Goal: Task Accomplishment & Management: Complete application form

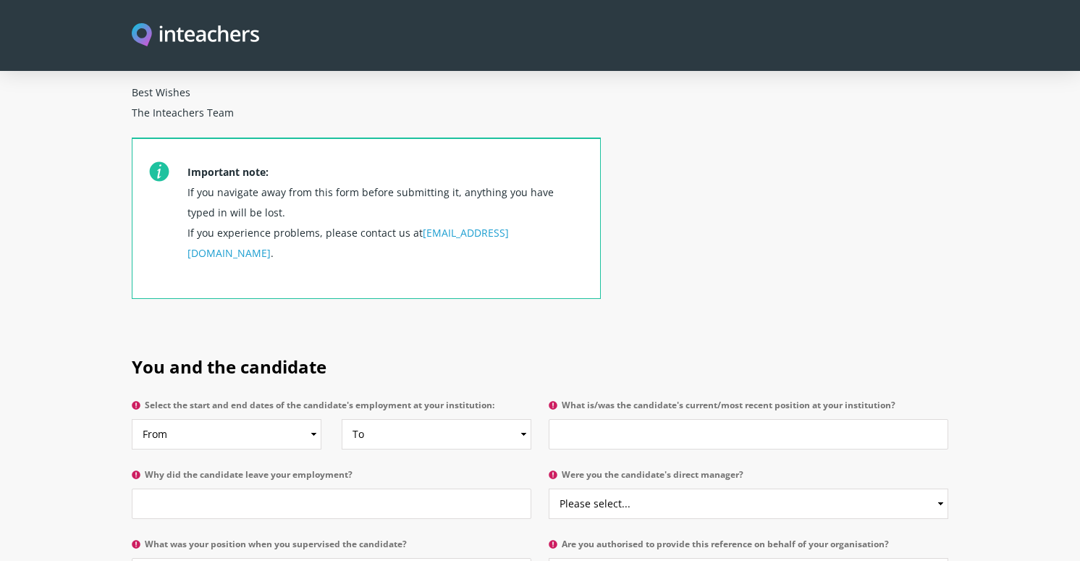
scroll to position [510, 0]
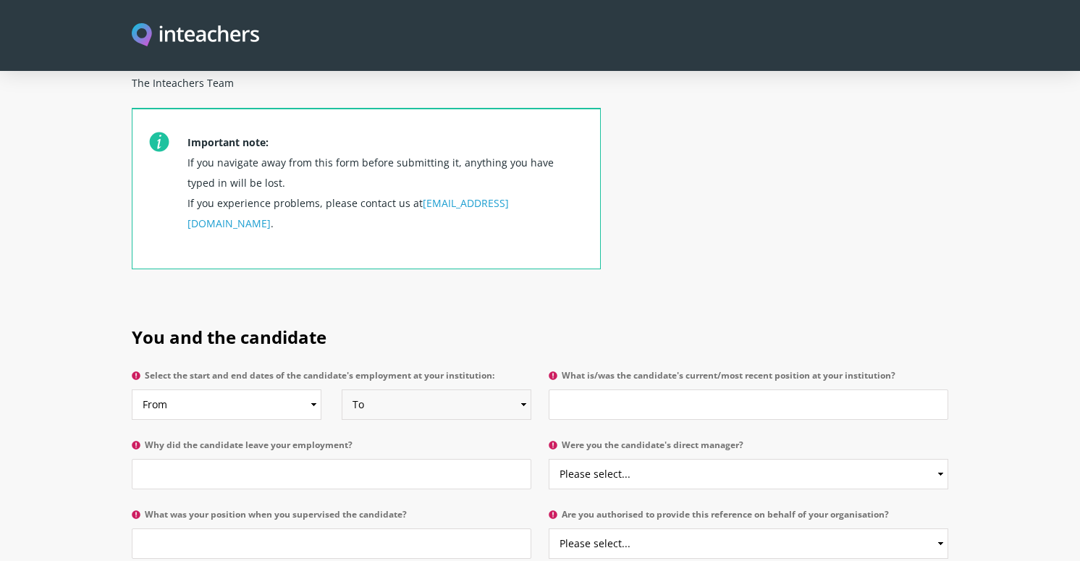
select select "2025"
select select "2022"
click at [164, 459] on input "Why did the candidate leave your employment?" at bounding box center [331, 474] width 399 height 30
type input "Moved overseas with husband's job"
click at [766, 389] on input "What is/was the candidate's current/most recent position at your institution?" at bounding box center [748, 404] width 399 height 30
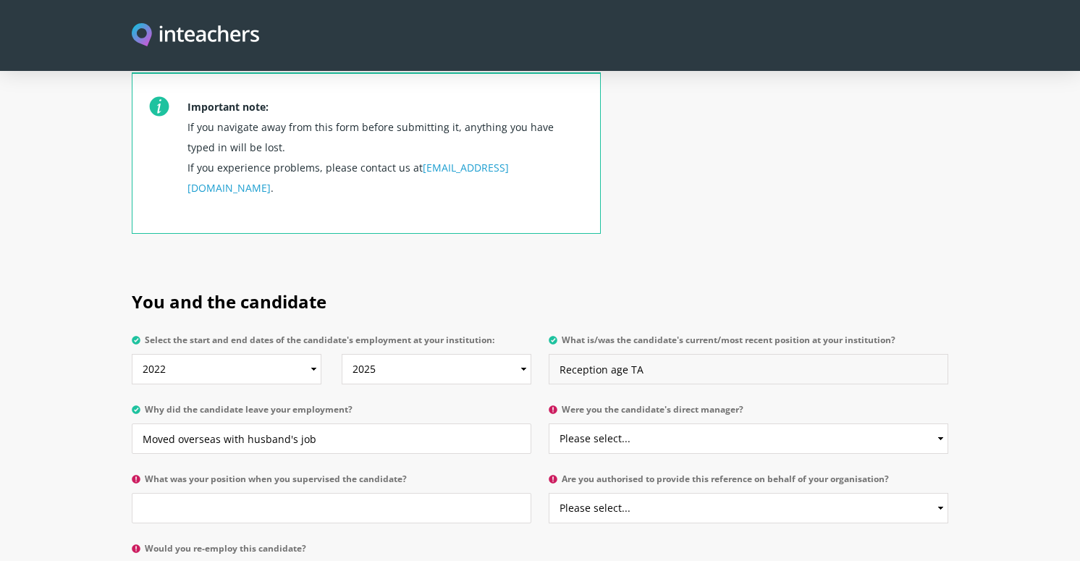
scroll to position [543, 0]
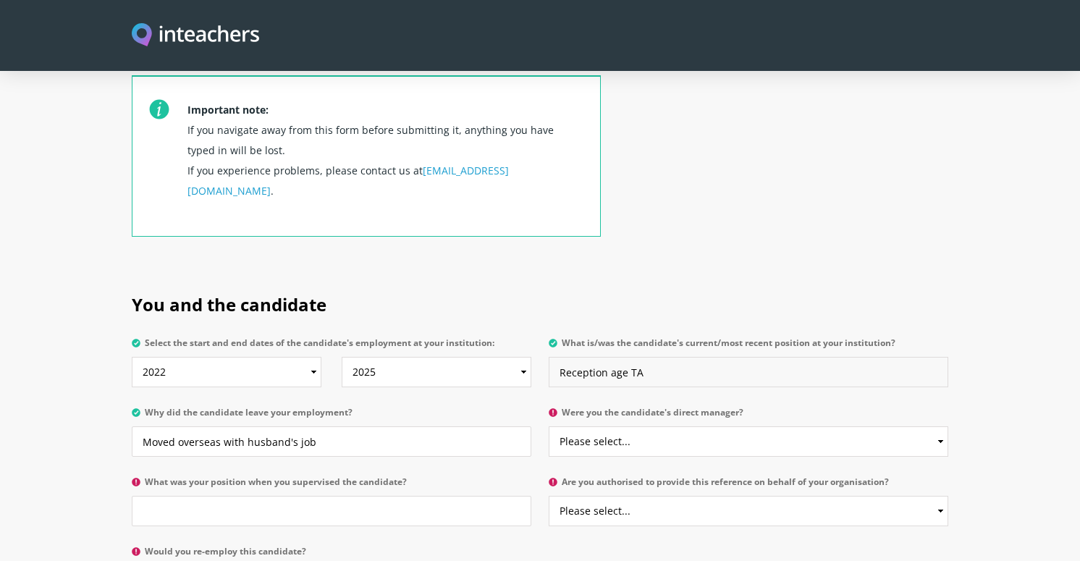
click at [609, 357] on input "Reception age TA" at bounding box center [748, 372] width 399 height 30
type input "Kindergarten age TA"
select select "No"
select select "Yes"
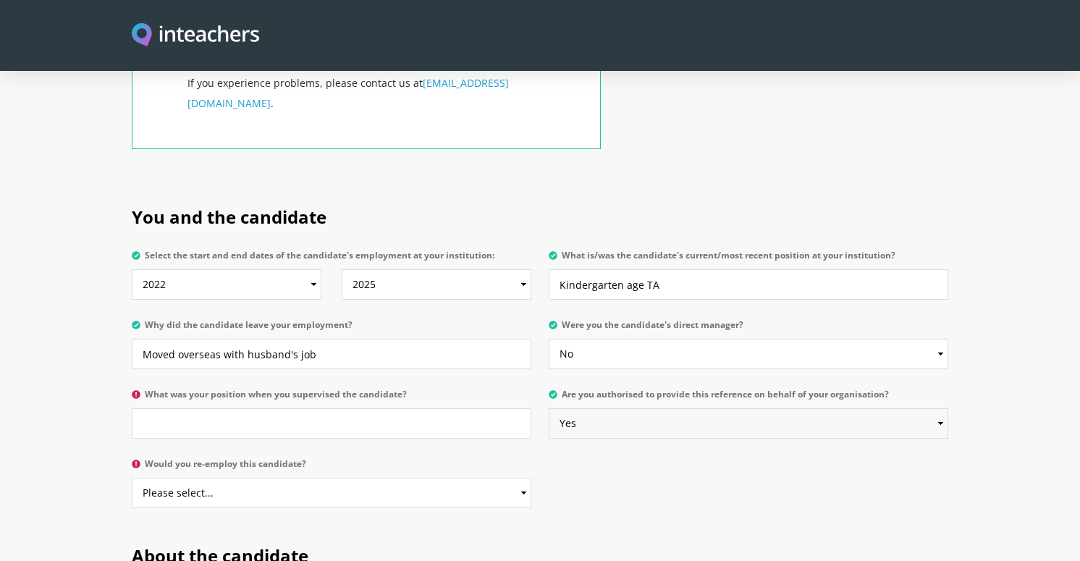
scroll to position [633, 0]
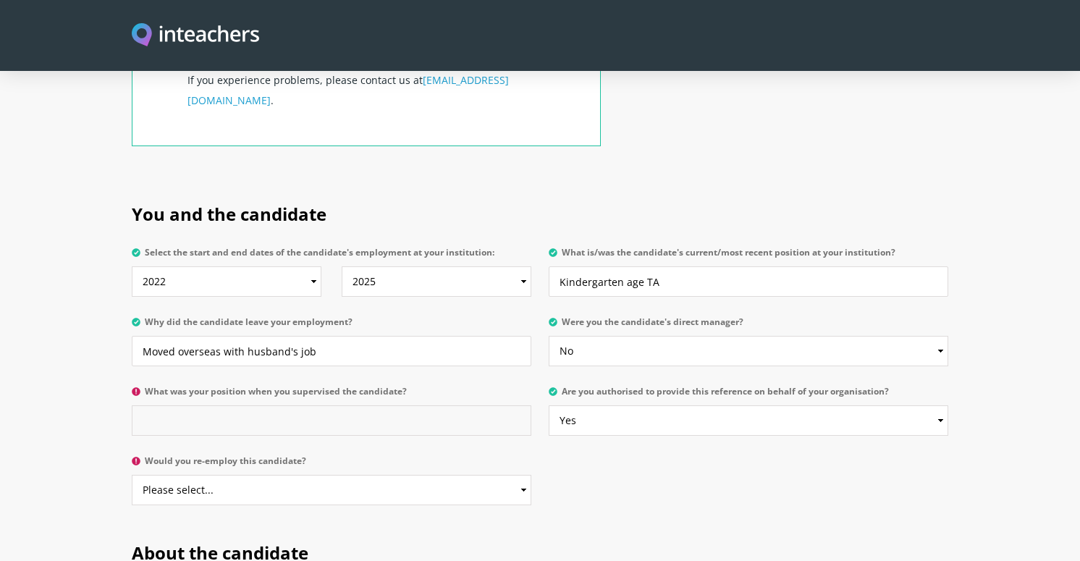
click at [216, 405] on input "What was your position when you supervised the candidate?" at bounding box center [331, 420] width 399 height 30
type input "Head"
select select "Yes"
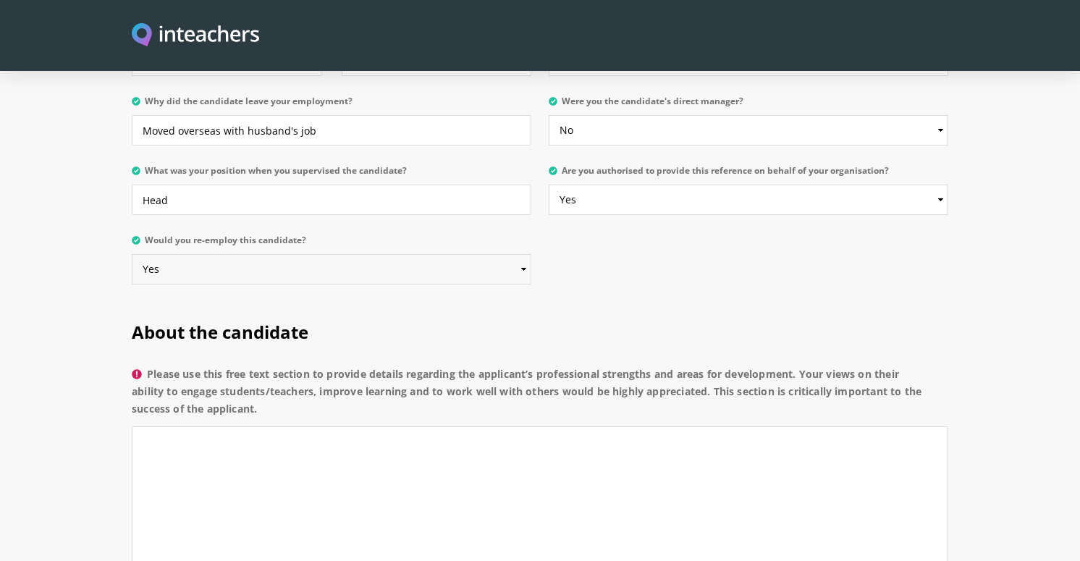
scroll to position [870, 0]
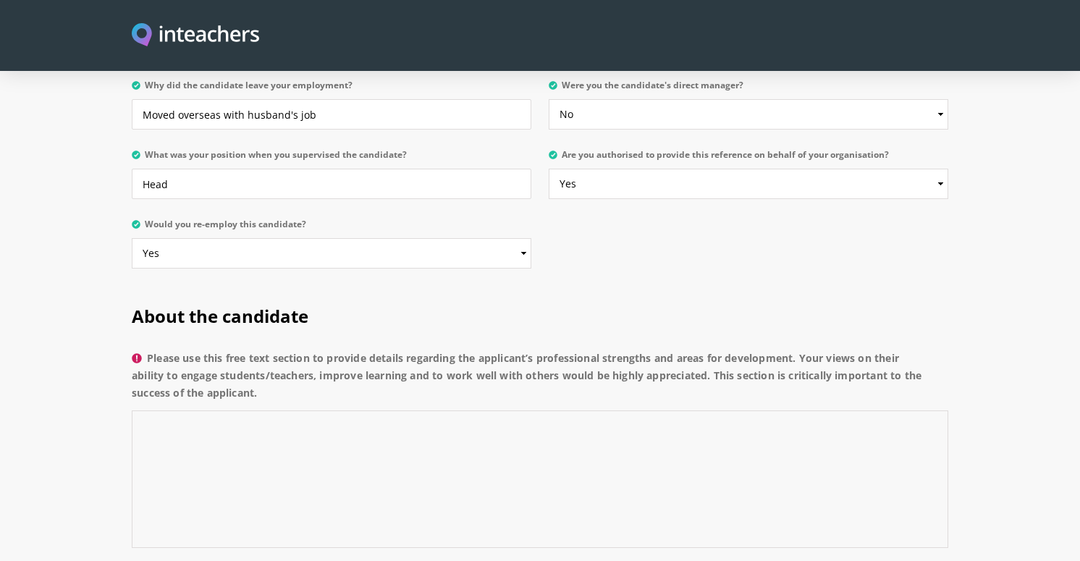
click at [285, 410] on textarea "Please use this free text section to provide details regarding the applicant’s …" at bounding box center [540, 479] width 816 height 138
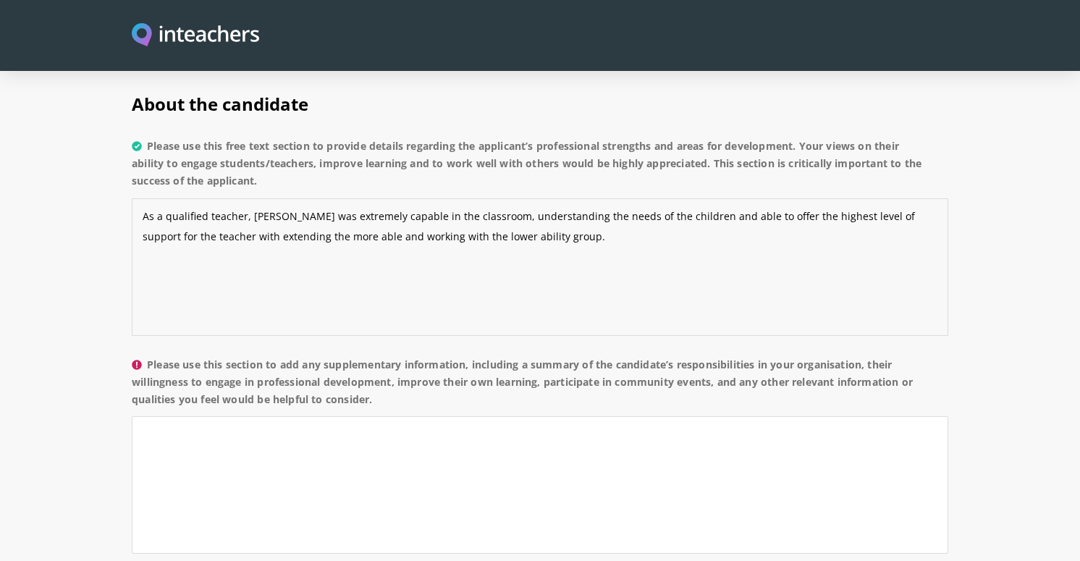
scroll to position [1083, 0]
type textarea "As a qualified teacher, [PERSON_NAME] was extremely capable in the classroom, u…"
click at [435, 415] on textarea "Please use this section to add any supplementary information, including a summa…" at bounding box center [540, 484] width 816 height 138
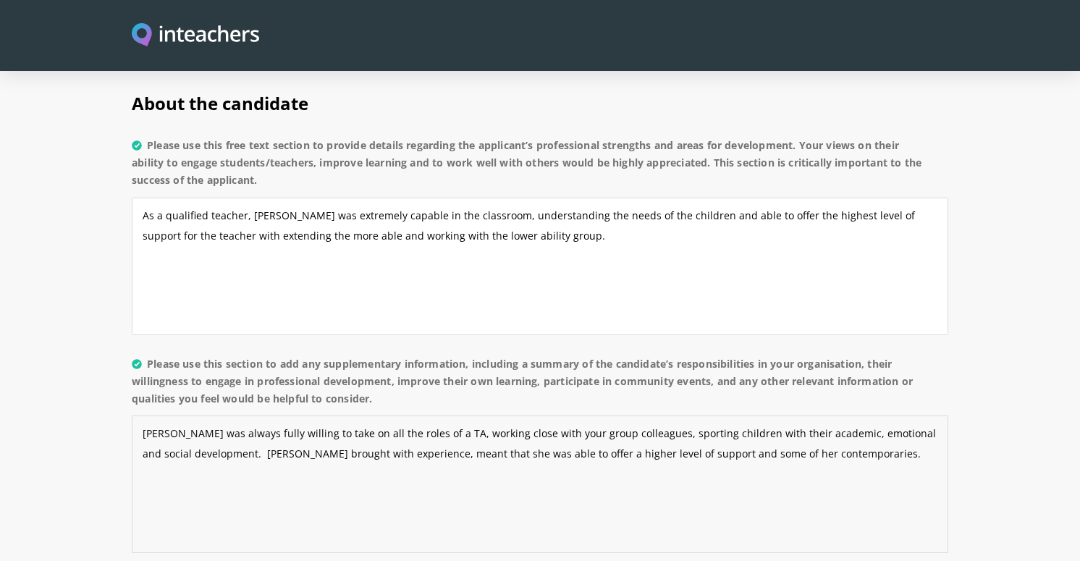
click at [287, 416] on textarea "[PERSON_NAME] was always fully willing to take on all the roles of a TA, workin…" at bounding box center [540, 484] width 816 height 138
click at [358, 418] on textarea "[PERSON_NAME] was always fully willing to take on all the roles of a TA, workin…" at bounding box center [540, 484] width 816 height 138
click at [539, 415] on textarea "[PERSON_NAME] was always fully willing to take on all the roles of a TA, workin…" at bounding box center [540, 484] width 816 height 138
click at [244, 415] on textarea "[PERSON_NAME] was always fully willing to take on all the roles of a TA, workin…" at bounding box center [540, 484] width 816 height 138
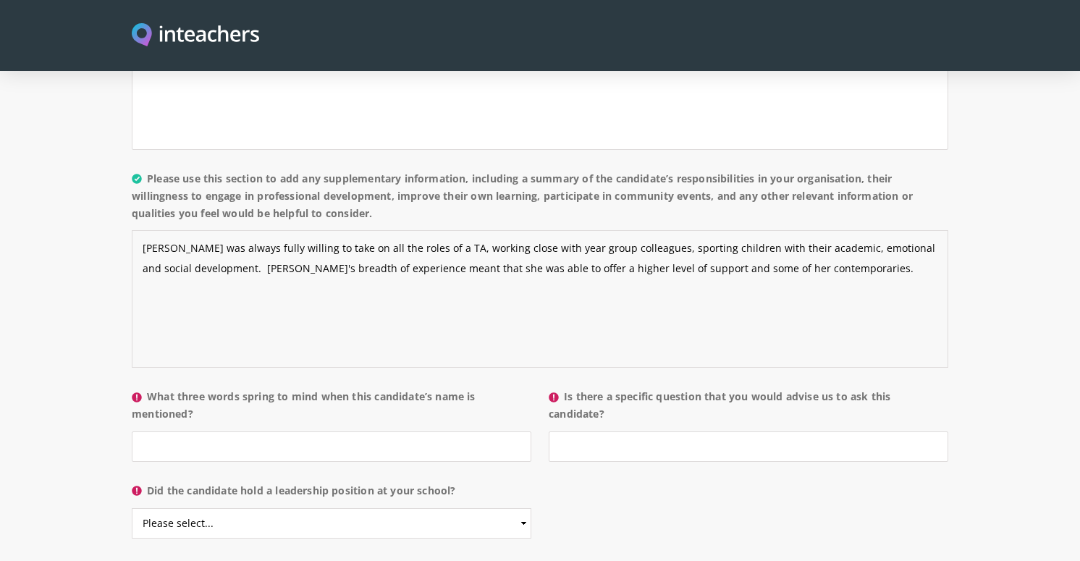
scroll to position [1269, 0]
type textarea "[PERSON_NAME] was always fully willing to take on all the roles of a TA, workin…"
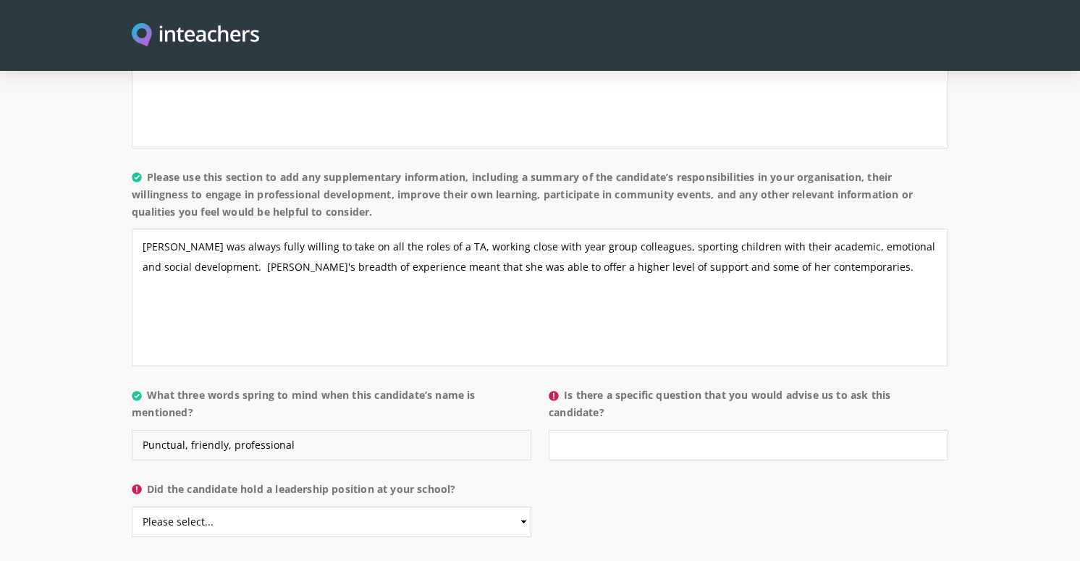
type input "Punctual, friendly, professional"
click at [675, 430] on input "Is there a specific question that you would advise us to ask this candidate?" at bounding box center [748, 445] width 399 height 30
type input "No"
select select "No"
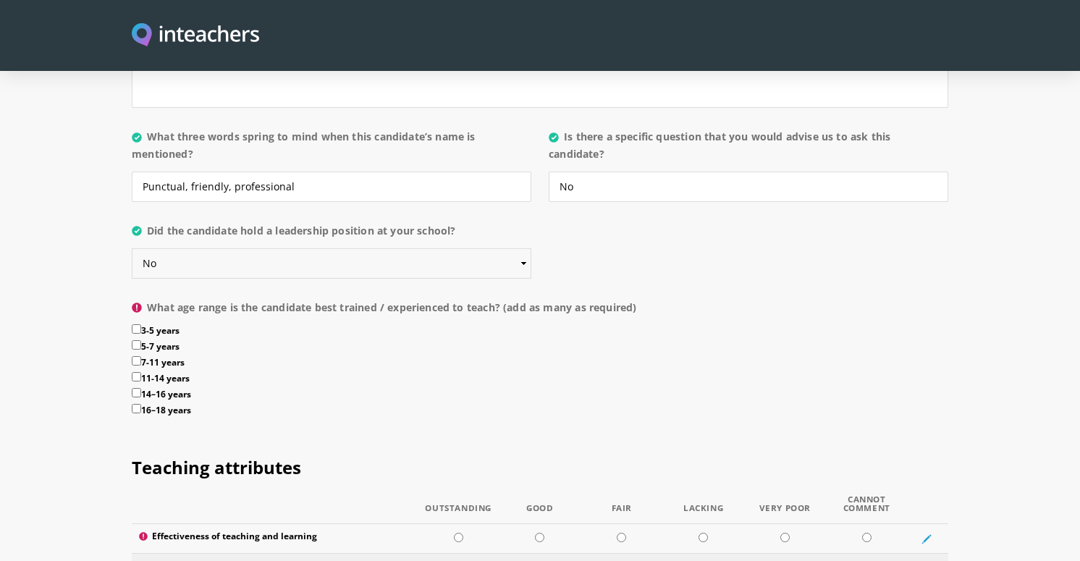
scroll to position [1532, 0]
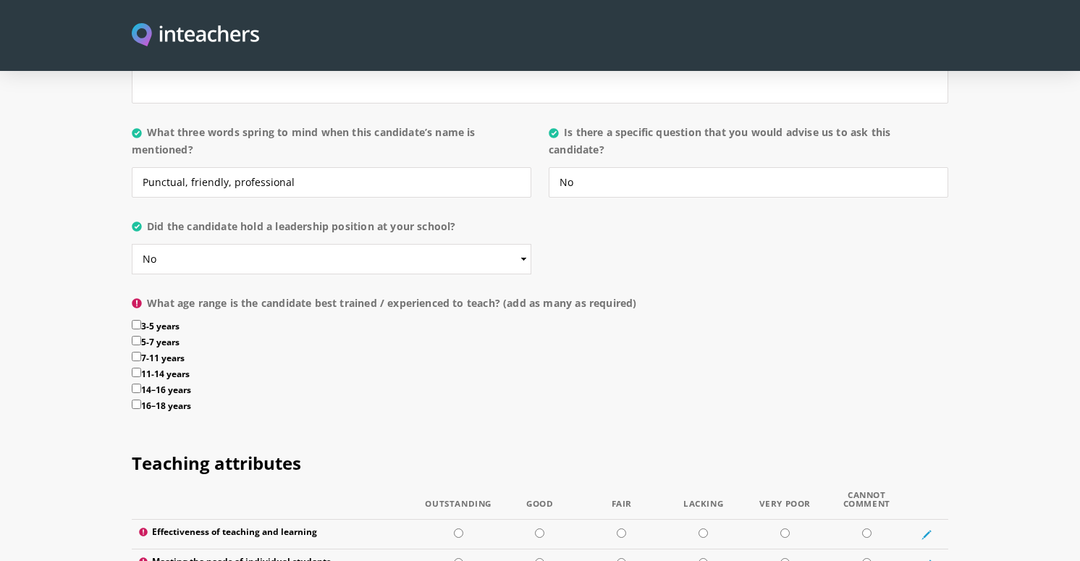
click at [140, 320] on input "3-5 years" at bounding box center [136, 324] width 9 height 9
checkbox input "true"
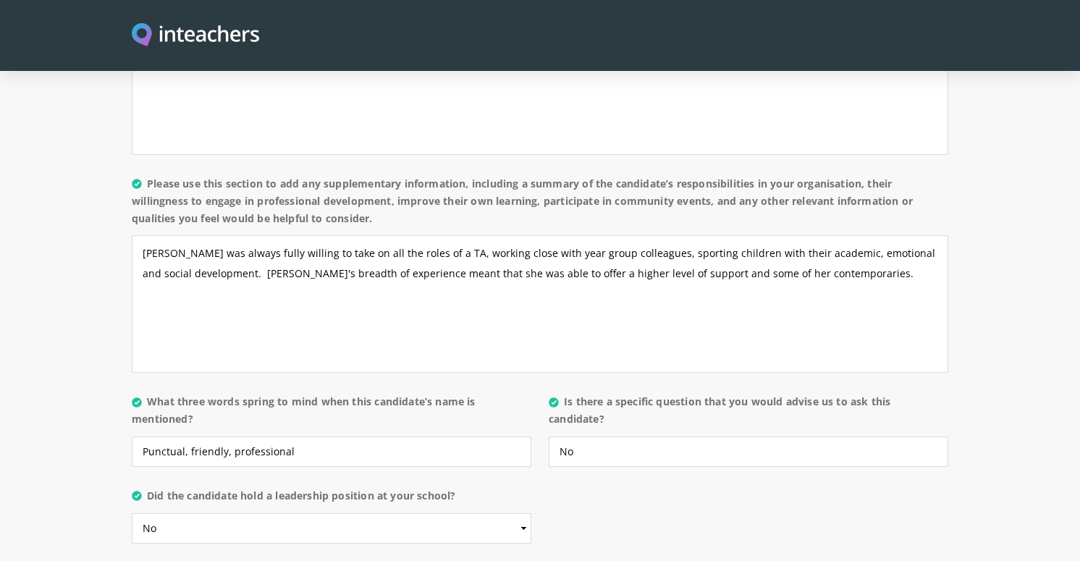
scroll to position [1261, 0]
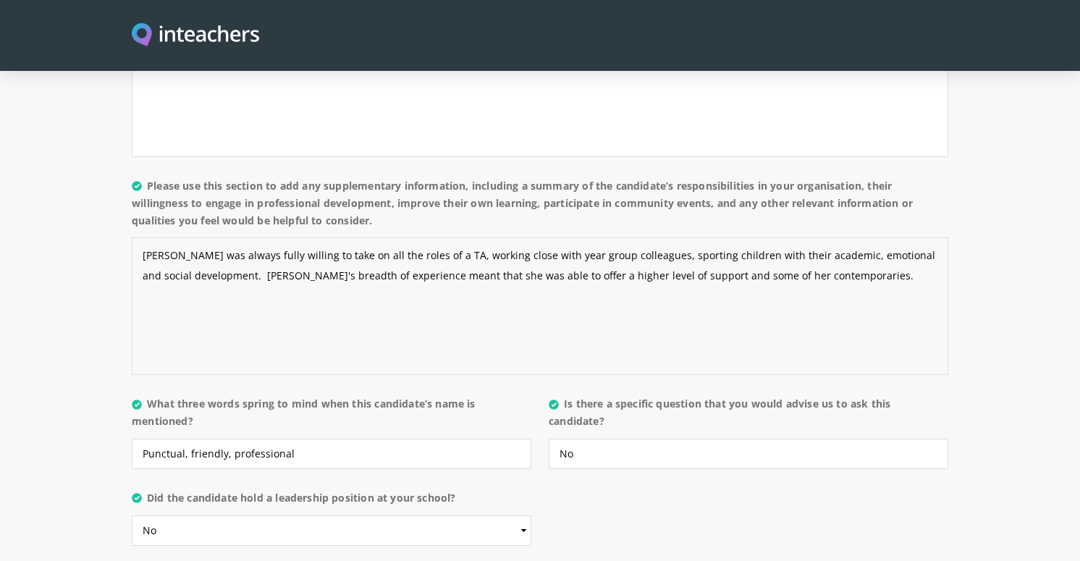
click at [838, 237] on textarea "[PERSON_NAME] was always fully willing to take on all the roles of a TA, workin…" at bounding box center [540, 306] width 816 height 138
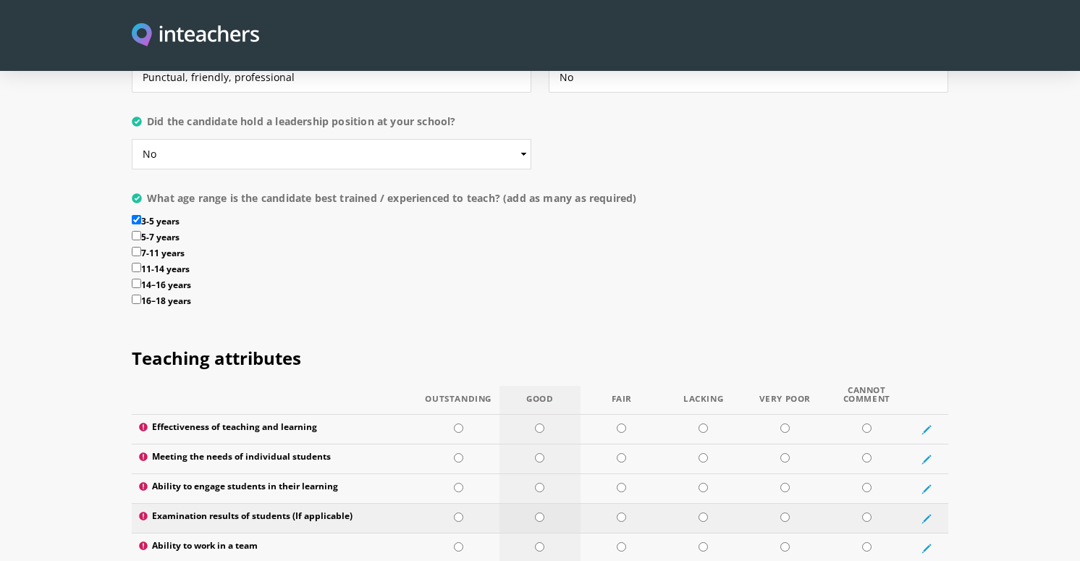
scroll to position [1625, 0]
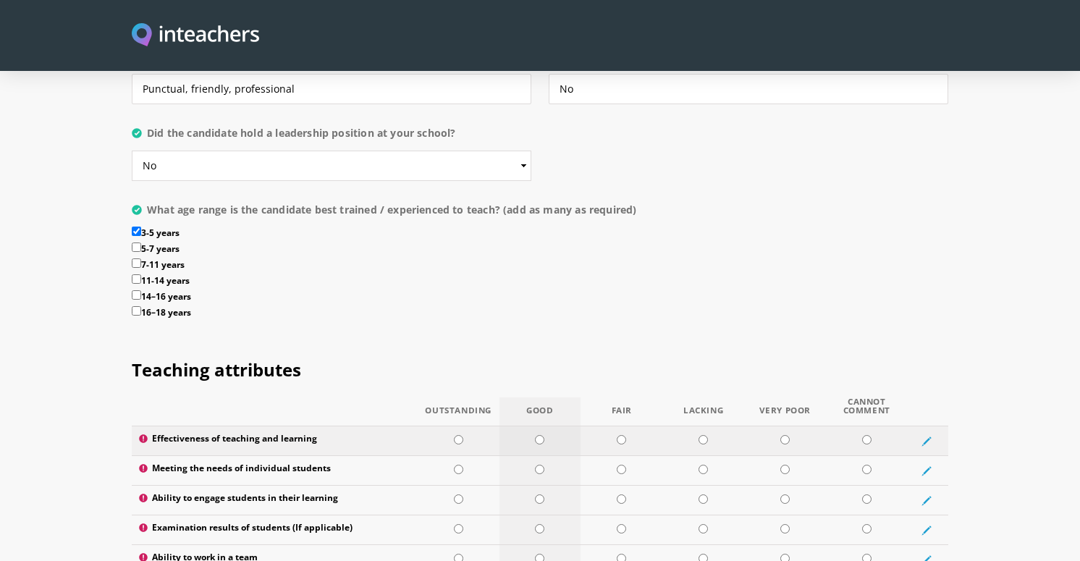
type textarea "[PERSON_NAME] was always fully willing to take on all the roles of a TA, workin…"
click at [541, 435] on input "radio" at bounding box center [539, 439] width 9 height 9
radio input "true"
click at [539, 465] on input "radio" at bounding box center [539, 469] width 9 height 9
radio input "true"
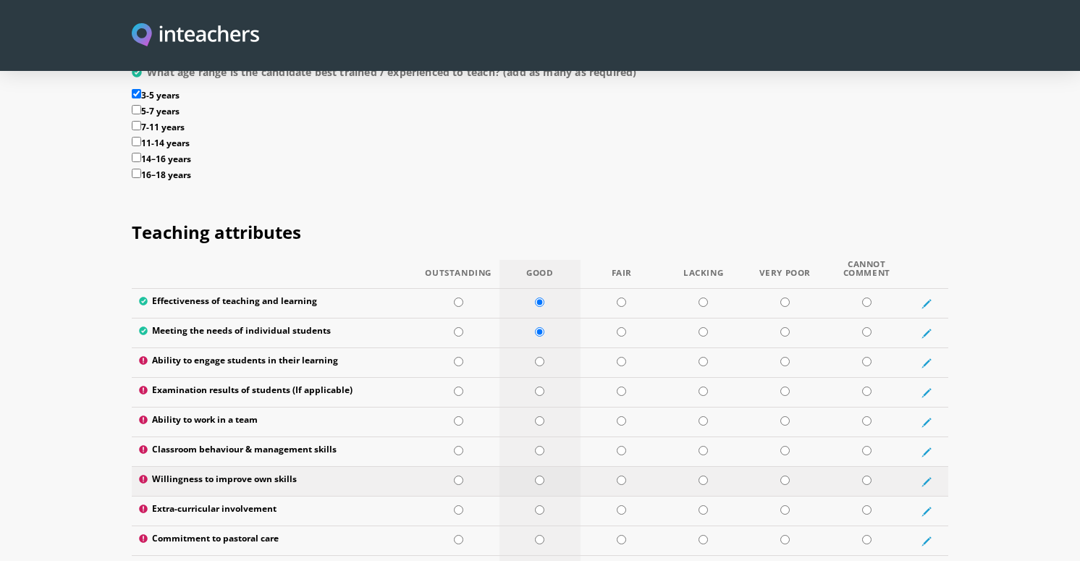
scroll to position [1763, 0]
click at [540, 357] on input "radio" at bounding box center [539, 361] width 9 height 9
radio input "true"
click at [866, 386] on input "radio" at bounding box center [866, 390] width 9 height 9
radio input "true"
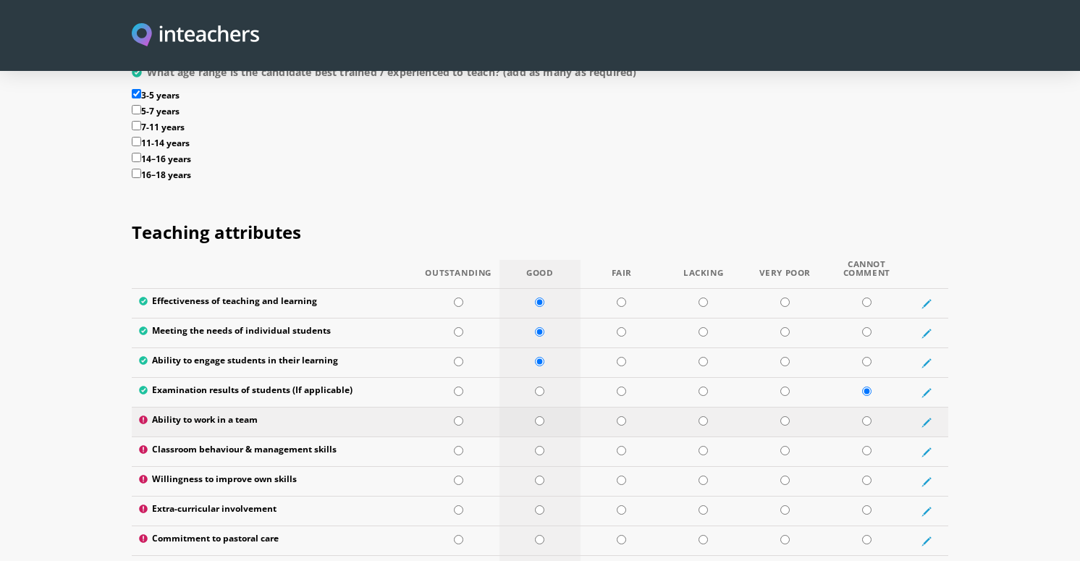
click at [539, 416] on input "radio" at bounding box center [539, 420] width 9 height 9
radio input "true"
click at [541, 446] on input "radio" at bounding box center [539, 450] width 9 height 9
radio input "true"
click at [541, 475] on input "radio" at bounding box center [539, 479] width 9 height 9
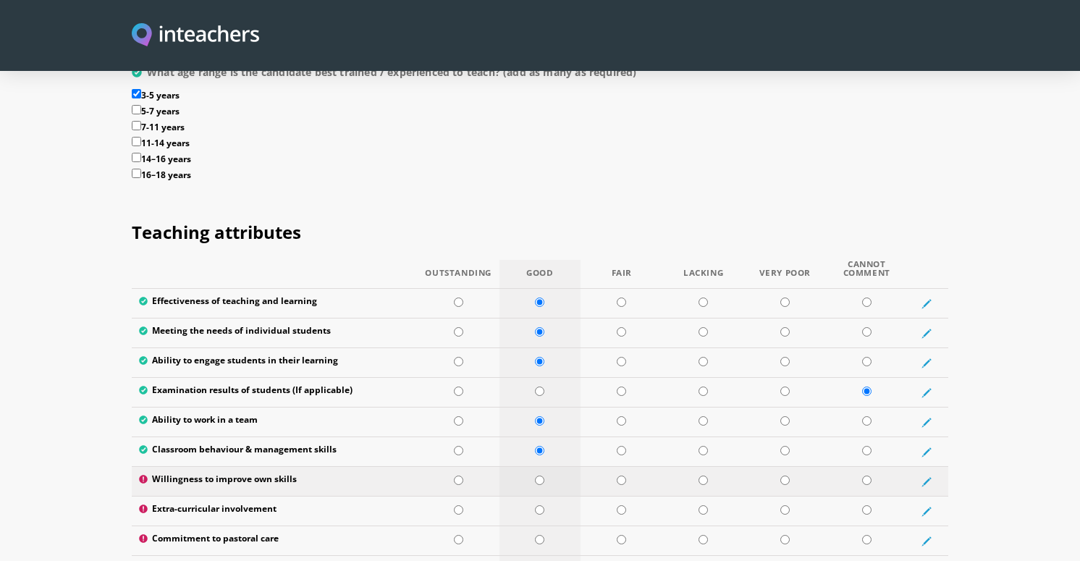
radio input "true"
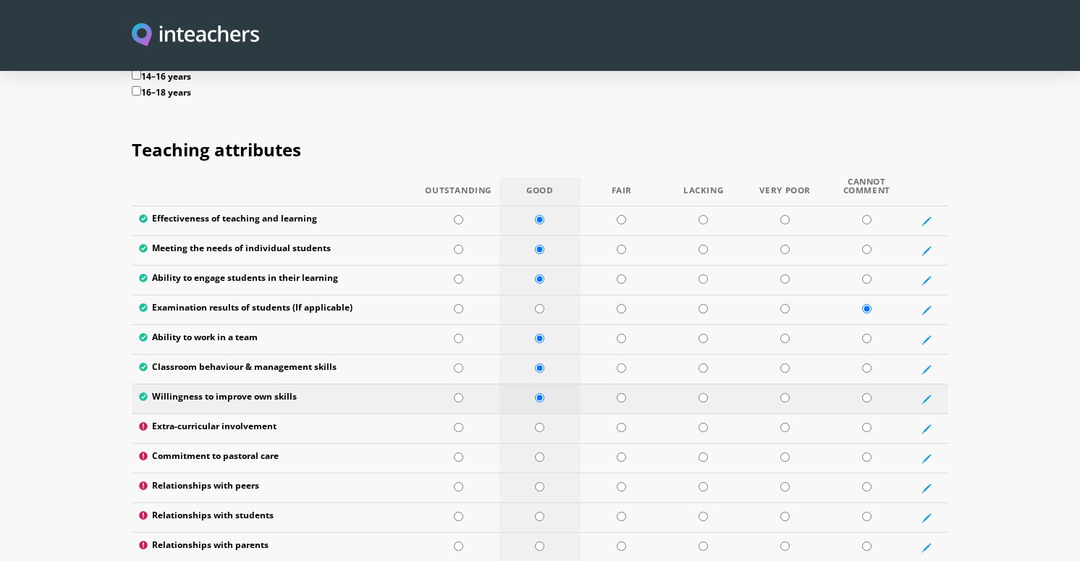
scroll to position [1859, 0]
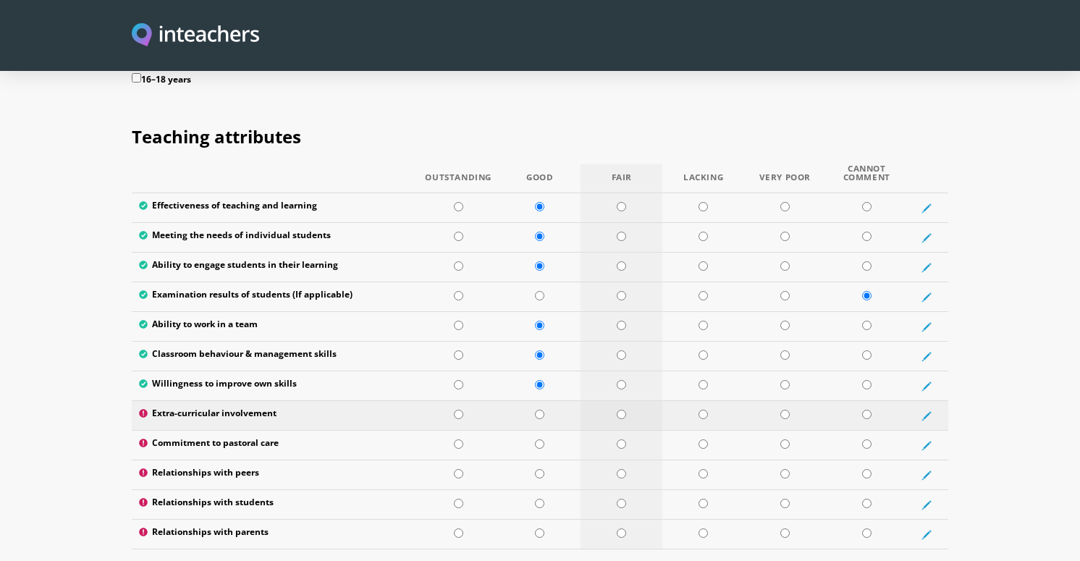
click at [621, 410] on input "radio" at bounding box center [621, 414] width 9 height 9
radio input "true"
click at [538, 439] on input "radio" at bounding box center [539, 443] width 9 height 9
radio input "true"
click at [538, 469] on input "radio" at bounding box center [539, 473] width 9 height 9
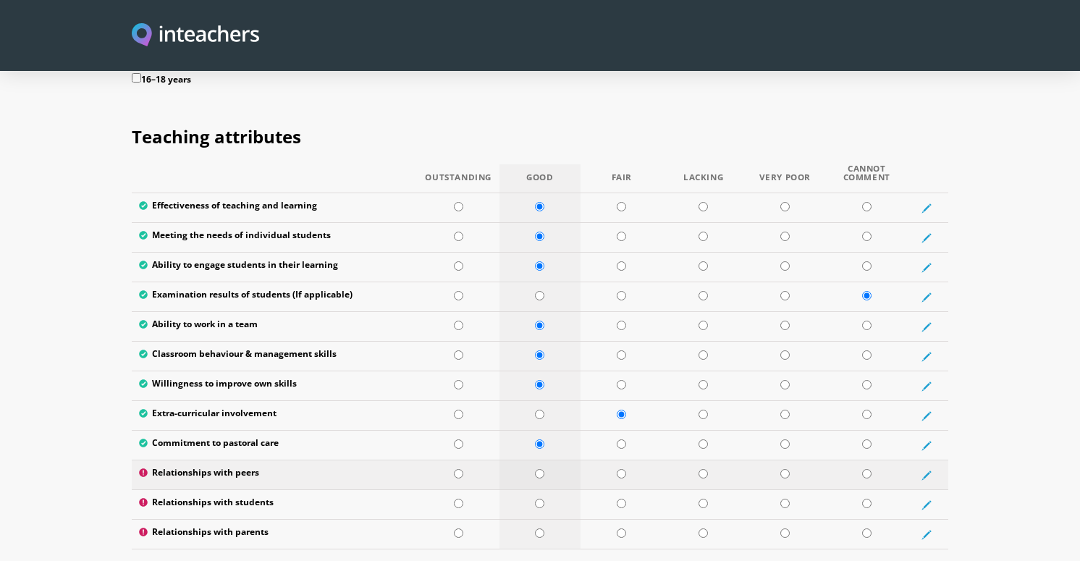
radio input "true"
click at [540, 499] on input "radio" at bounding box center [539, 503] width 9 height 9
radio input "true"
click at [540, 528] on input "radio" at bounding box center [539, 532] width 9 height 9
radio input "true"
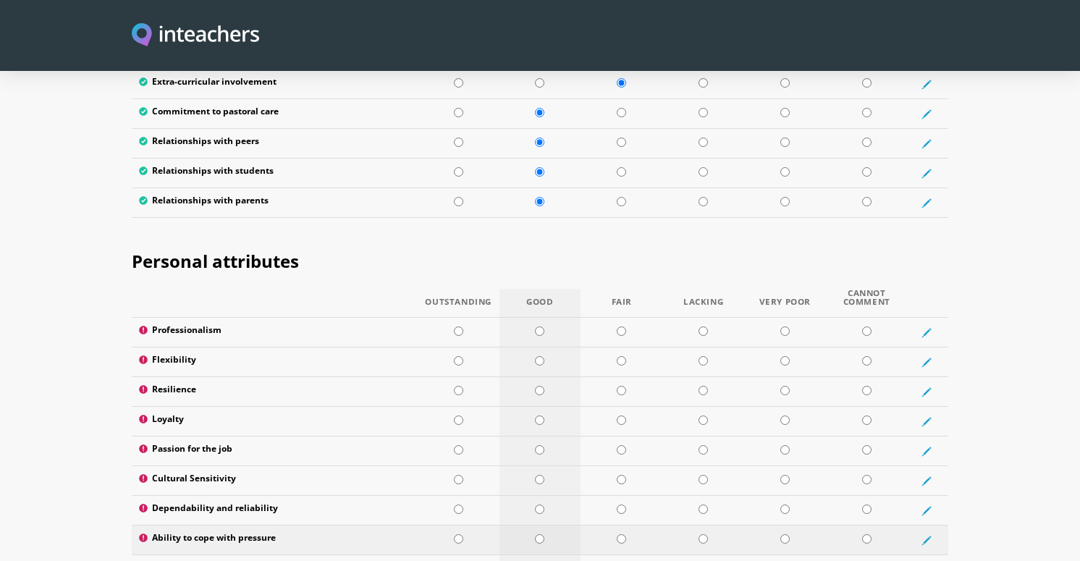
scroll to position [2190, 0]
click at [541, 326] on input "radio" at bounding box center [539, 330] width 9 height 9
radio input "true"
click at [541, 356] on input "radio" at bounding box center [539, 360] width 9 height 9
radio input "true"
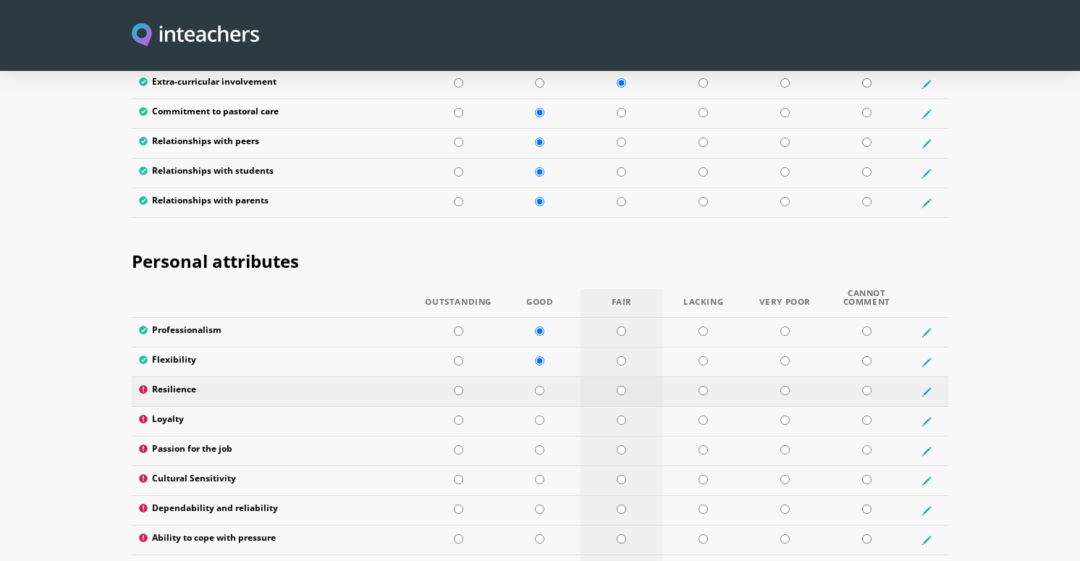
click at [621, 386] on input "radio" at bounding box center [621, 390] width 9 height 9
radio input "true"
click at [540, 415] on input "radio" at bounding box center [539, 419] width 9 height 9
radio input "true"
click at [539, 445] on input "radio" at bounding box center [539, 449] width 9 height 9
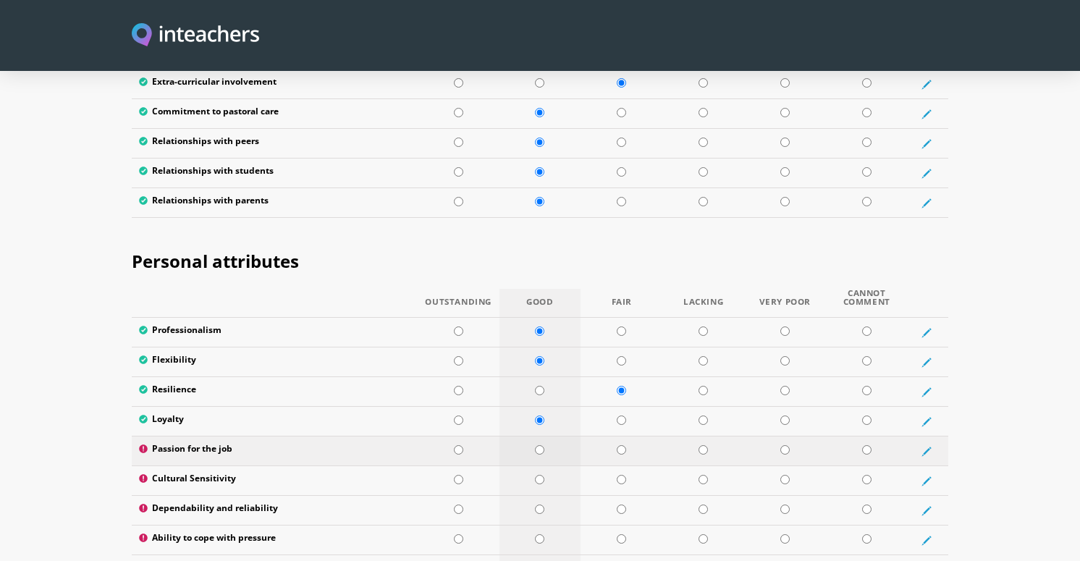
radio input "true"
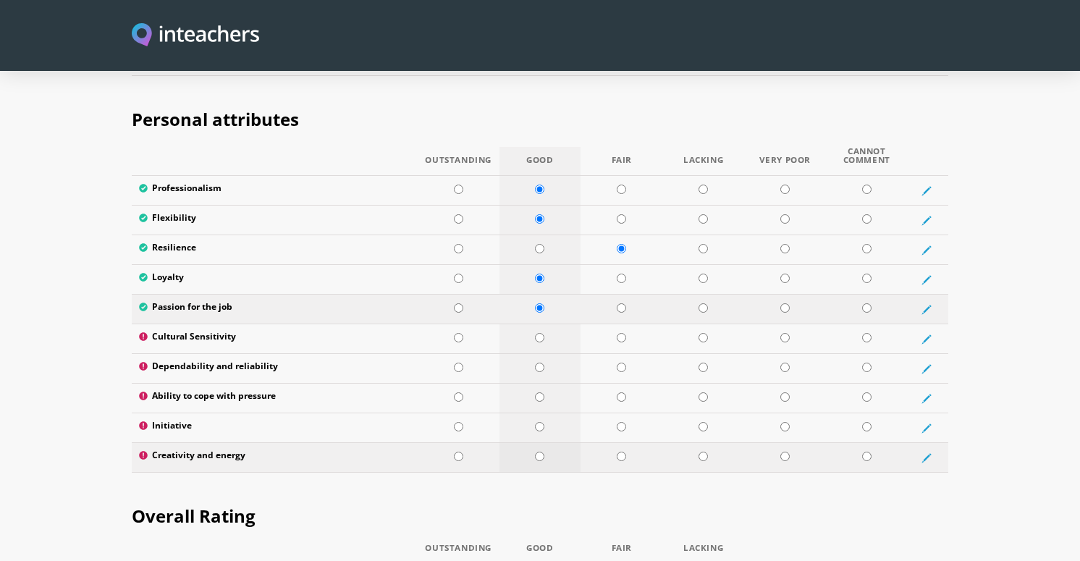
scroll to position [2332, 0]
click at [457, 333] on input "radio" at bounding box center [458, 337] width 9 height 9
radio input "true"
click at [618, 363] on input "radio" at bounding box center [621, 367] width 9 height 9
radio input "true"
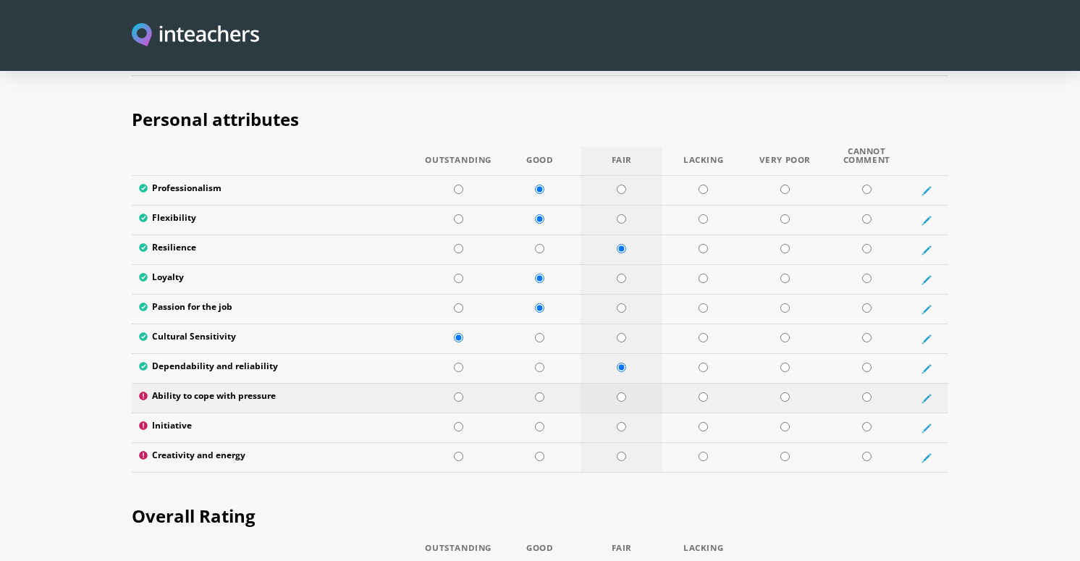
click at [622, 392] on input "radio" at bounding box center [621, 396] width 9 height 9
radio input "true"
click at [622, 422] on input "radio" at bounding box center [621, 426] width 9 height 9
radio input "true"
click at [622, 452] on input "radio" at bounding box center [621, 456] width 9 height 9
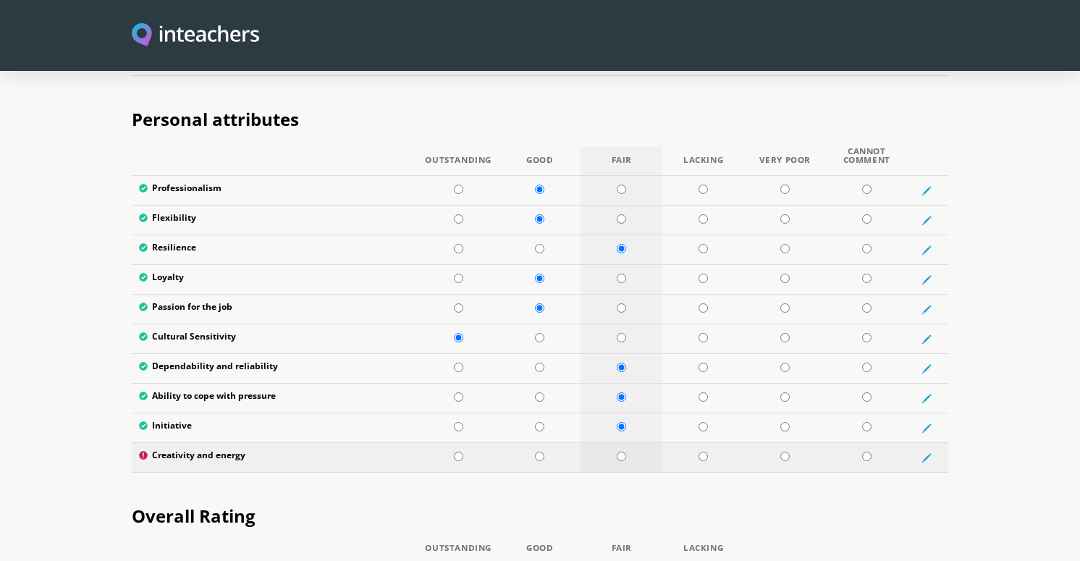
radio input "true"
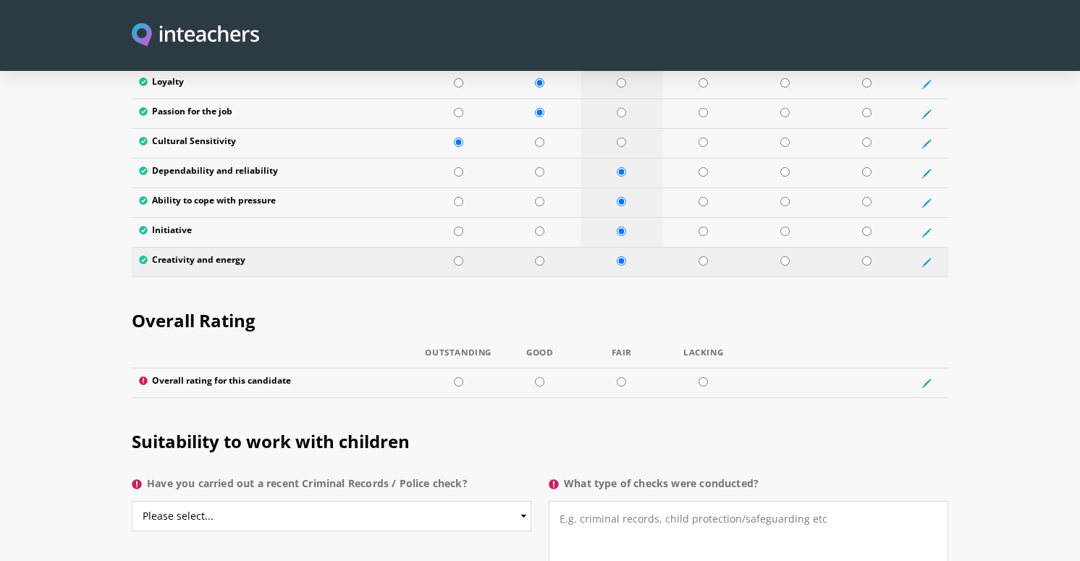
scroll to position [2527, 0]
click at [540, 377] on input "radio" at bounding box center [539, 381] width 9 height 9
radio input "true"
select select "Yes"
click at [704, 501] on textarea "What type of checks were conducted?" at bounding box center [748, 549] width 399 height 97
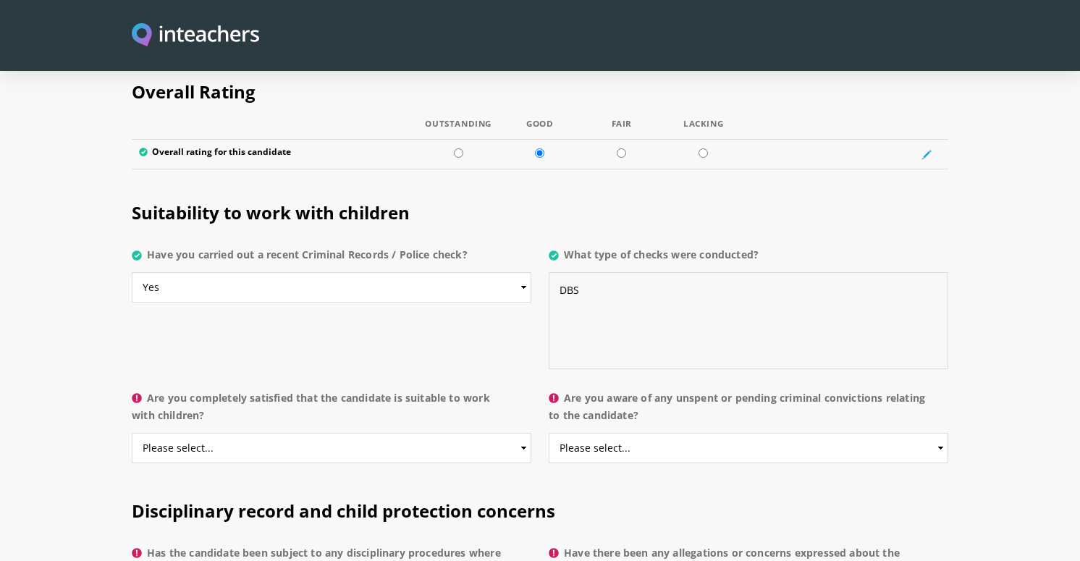
scroll to position [2757, 0]
type textarea "DBS check"
select select "Yes"
select select "No"
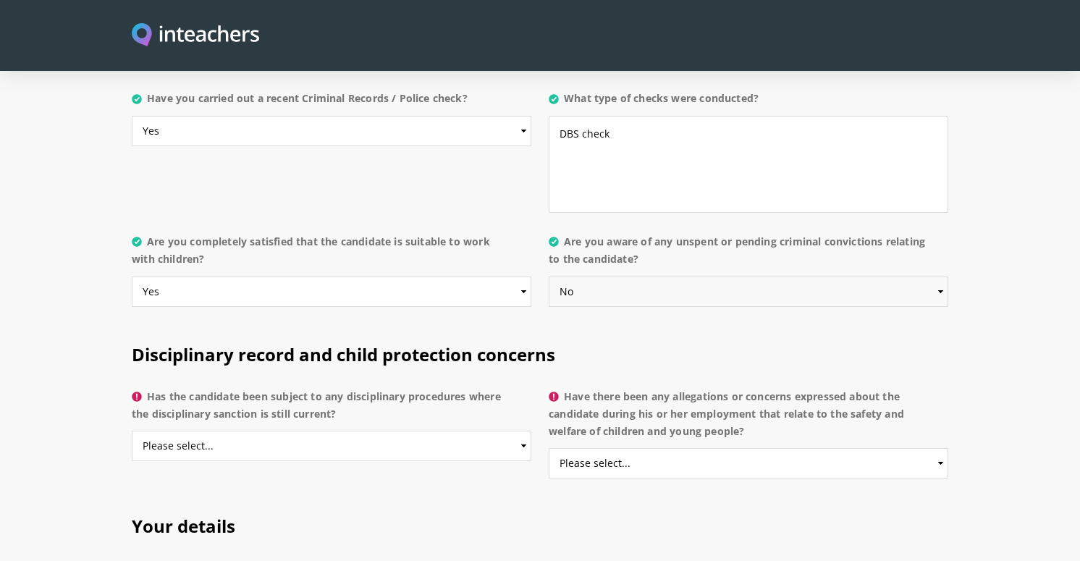
scroll to position [2918, 0]
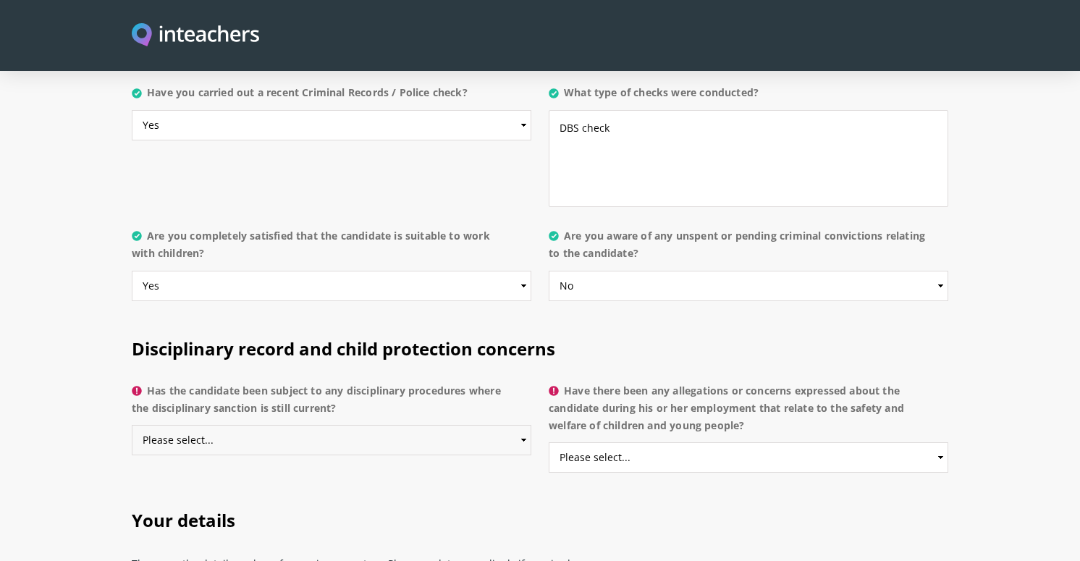
select select "No"
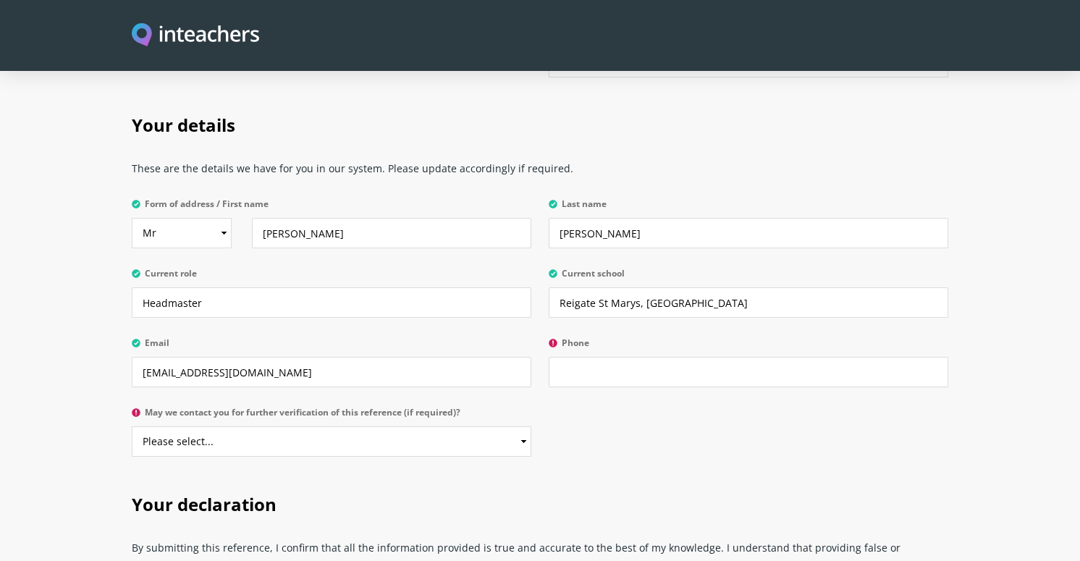
scroll to position [3335, 0]
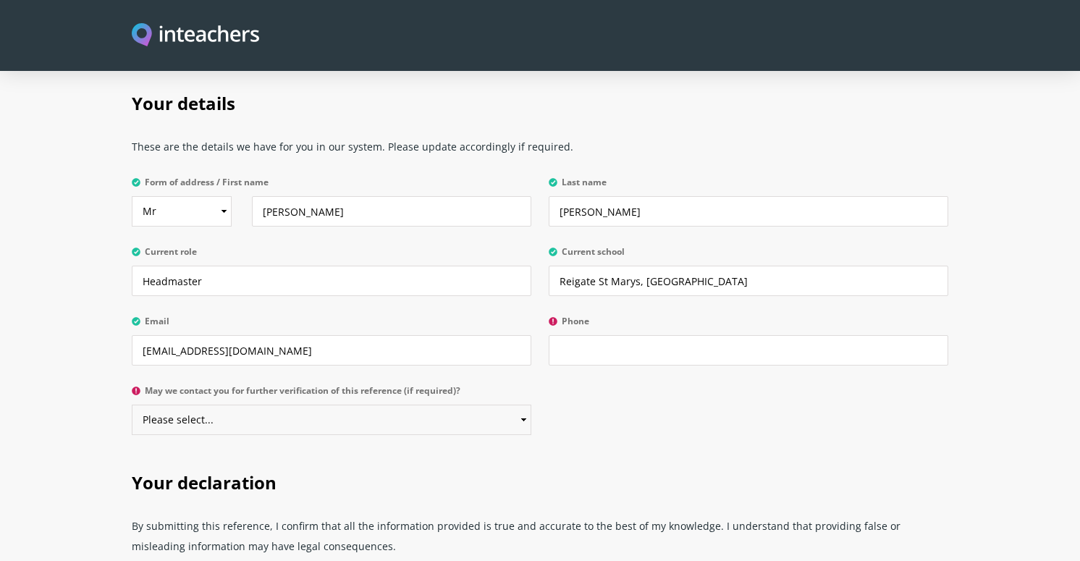
select select "Yes"
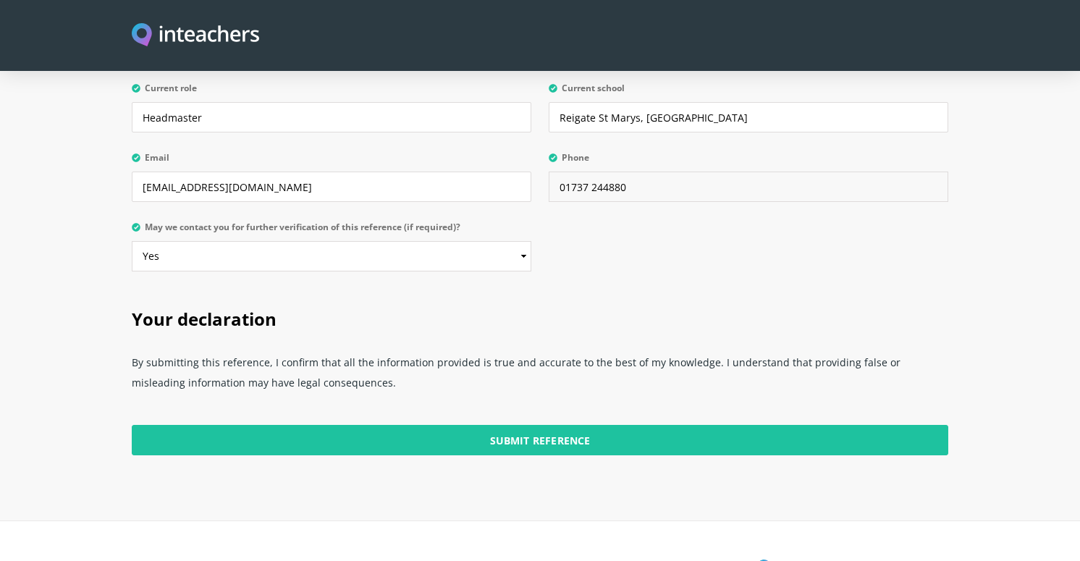
scroll to position [3500, 0]
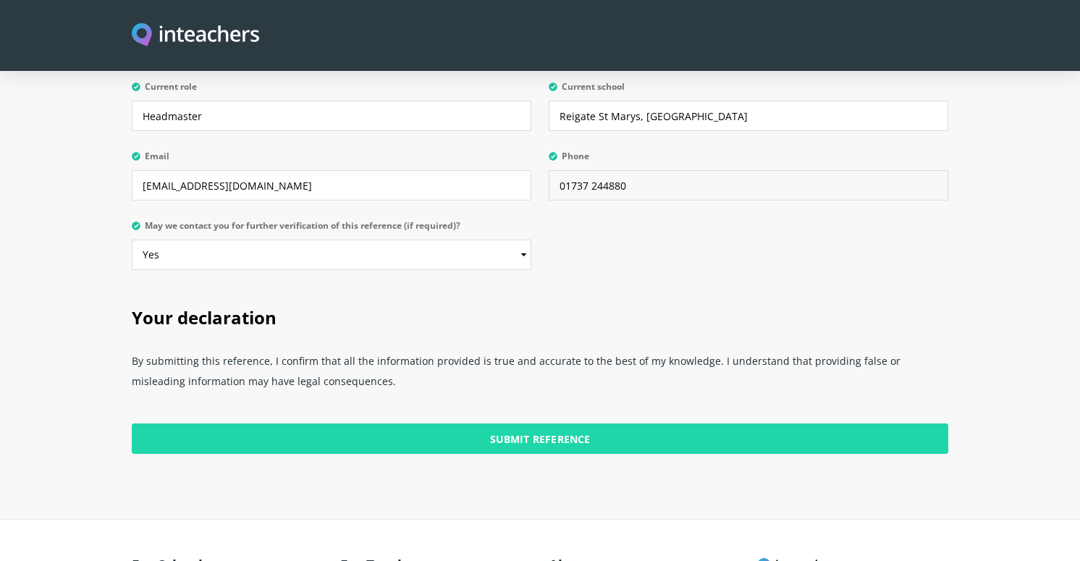
type input "01737 244880"
click at [560, 423] on input "Submit Reference" at bounding box center [540, 438] width 816 height 30
